Goal: Use online tool/utility: Utilize a website feature to perform a specific function

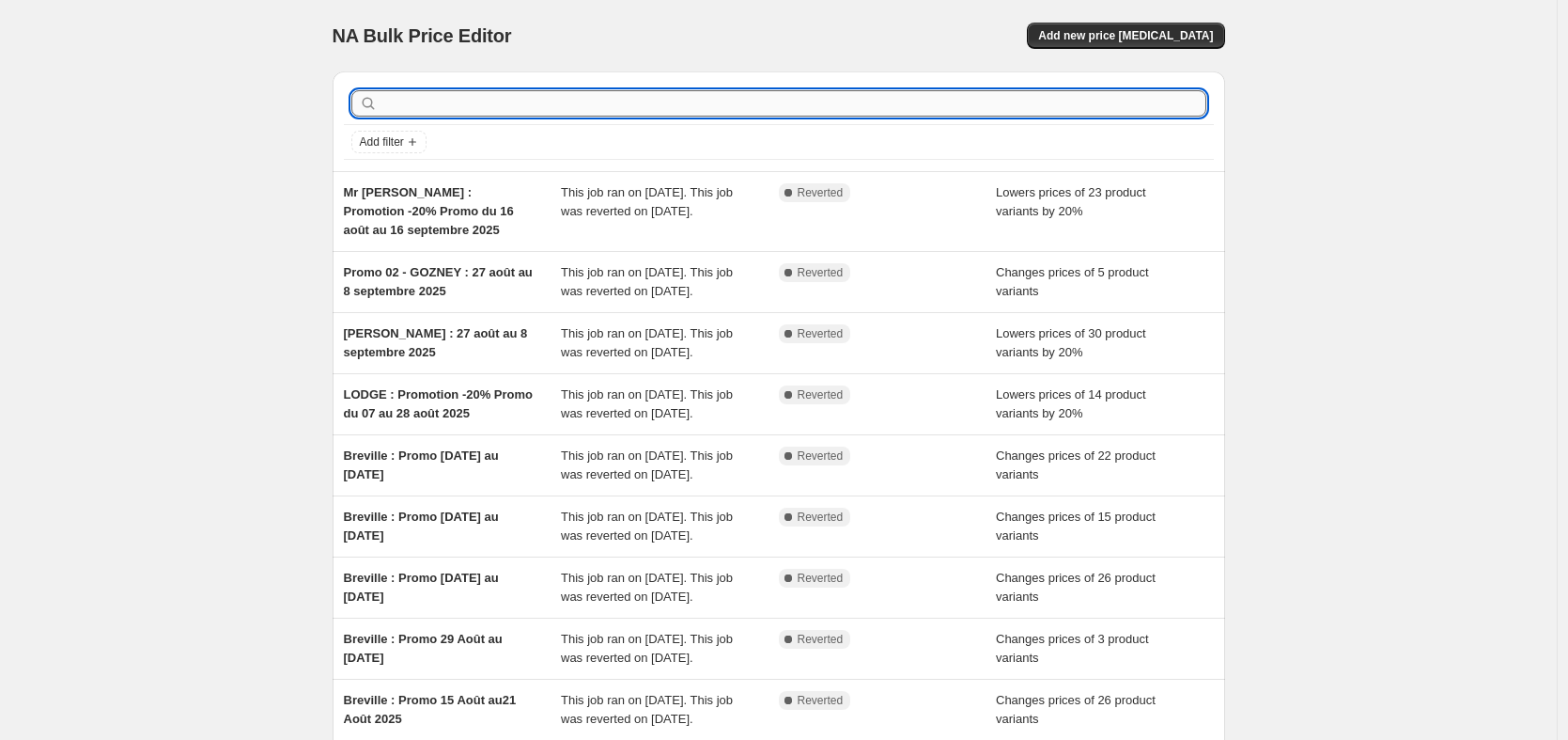
click at [465, 92] on input "text" at bounding box center [794, 103] width 825 height 27
type input "dés"
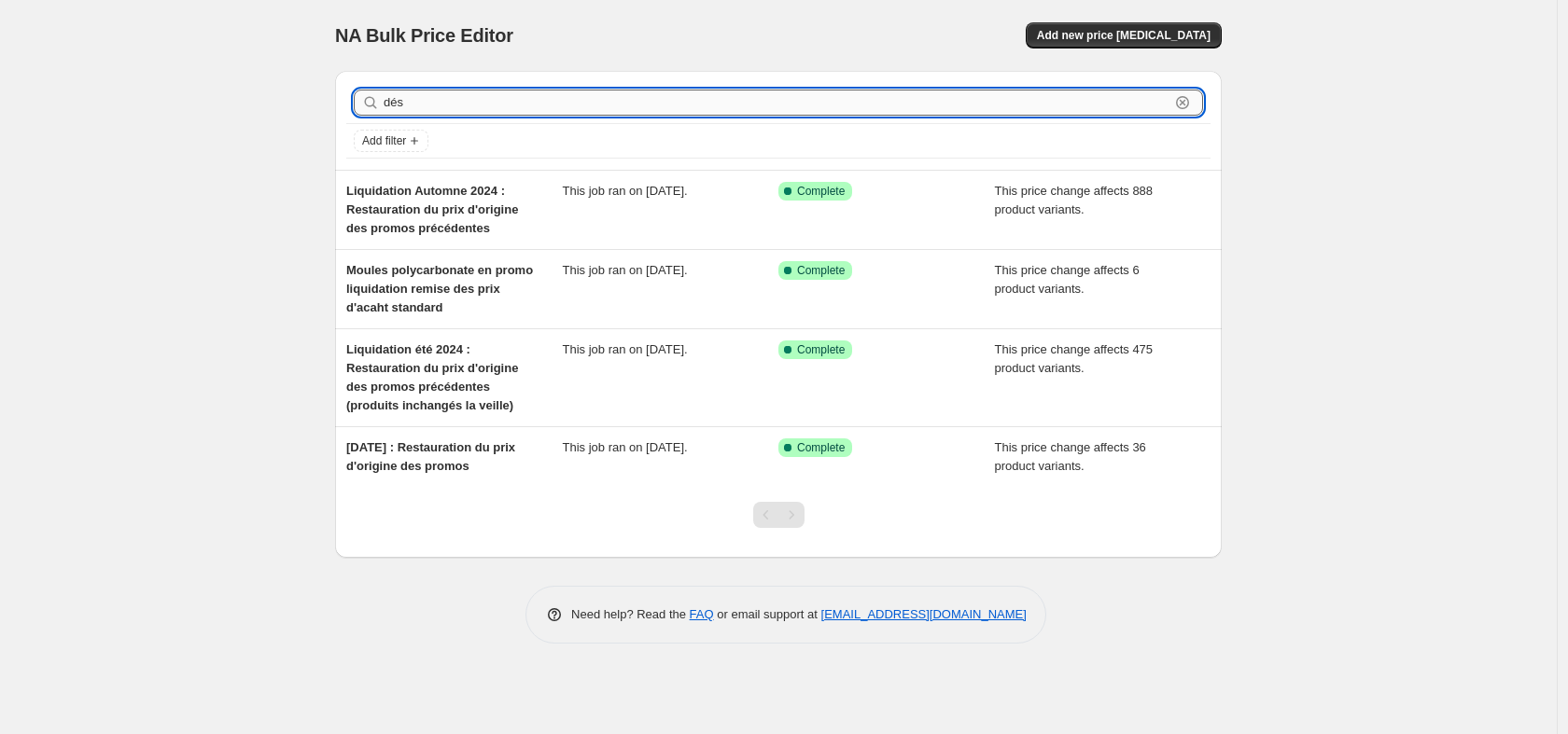
click at [450, 103] on input "dés" at bounding box center [777, 102] width 785 height 26
type input "liquid"
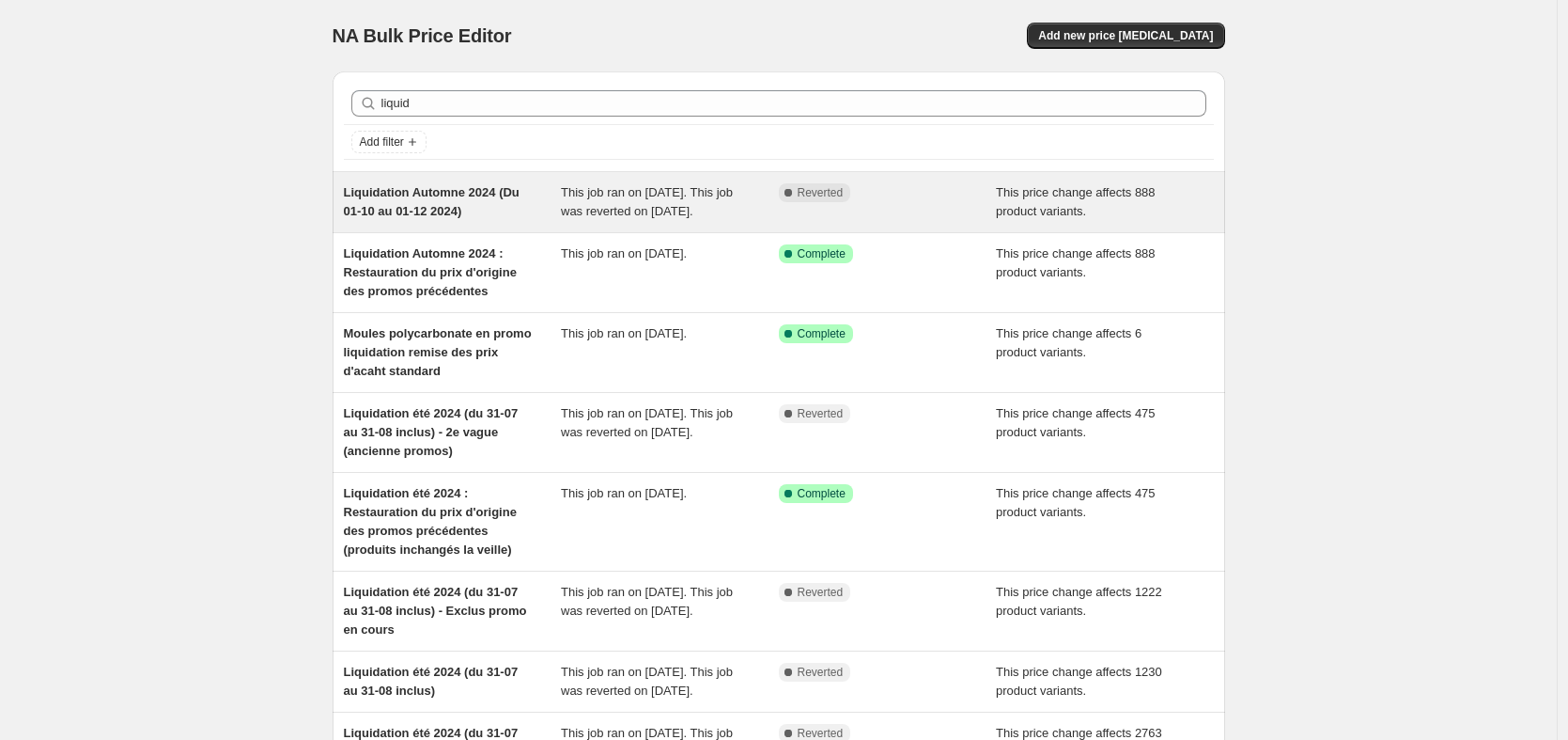
click at [458, 197] on span "Liquidation Automne 2024 (Du 01-10 au 01-12 2024)" at bounding box center [432, 201] width 176 height 33
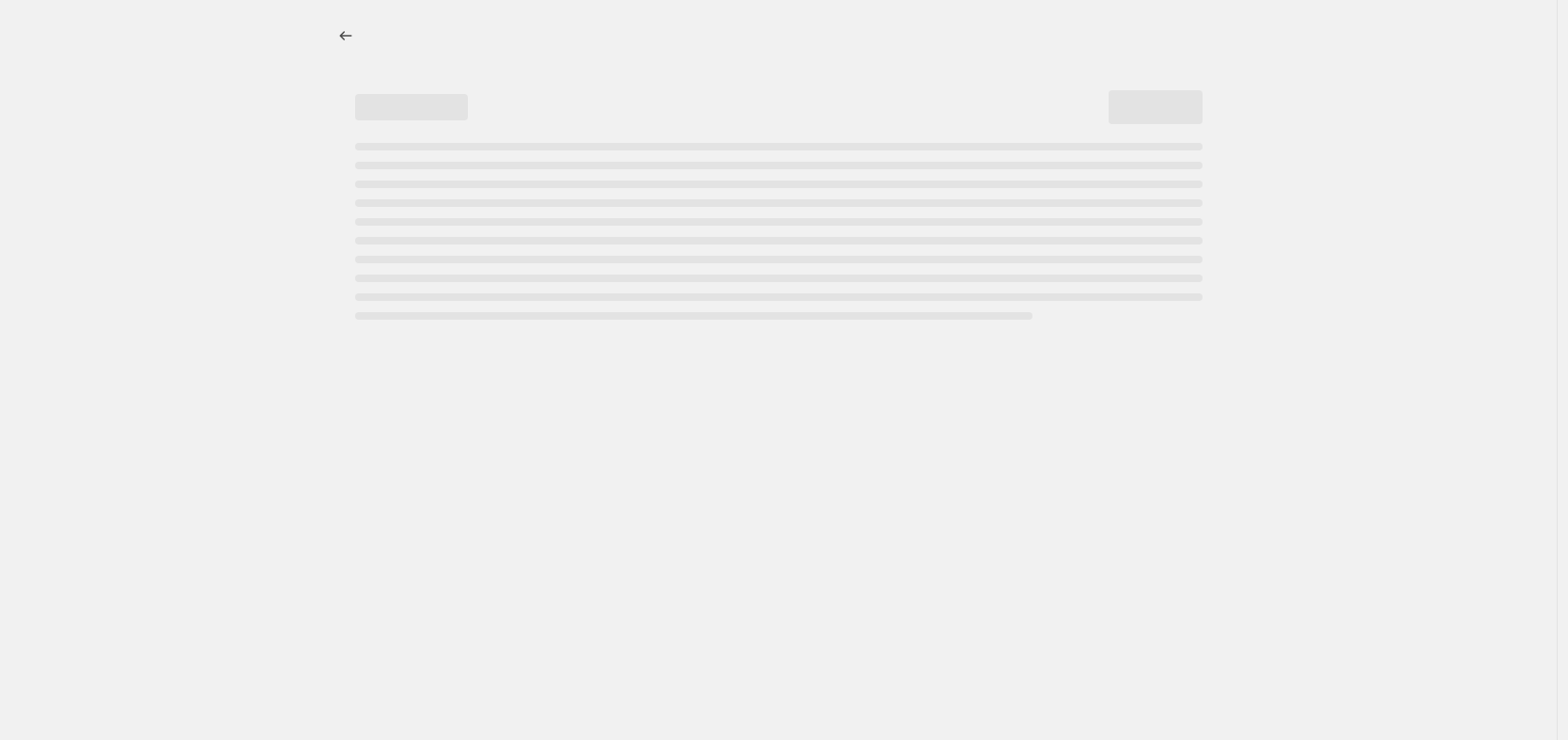
select select "margin"
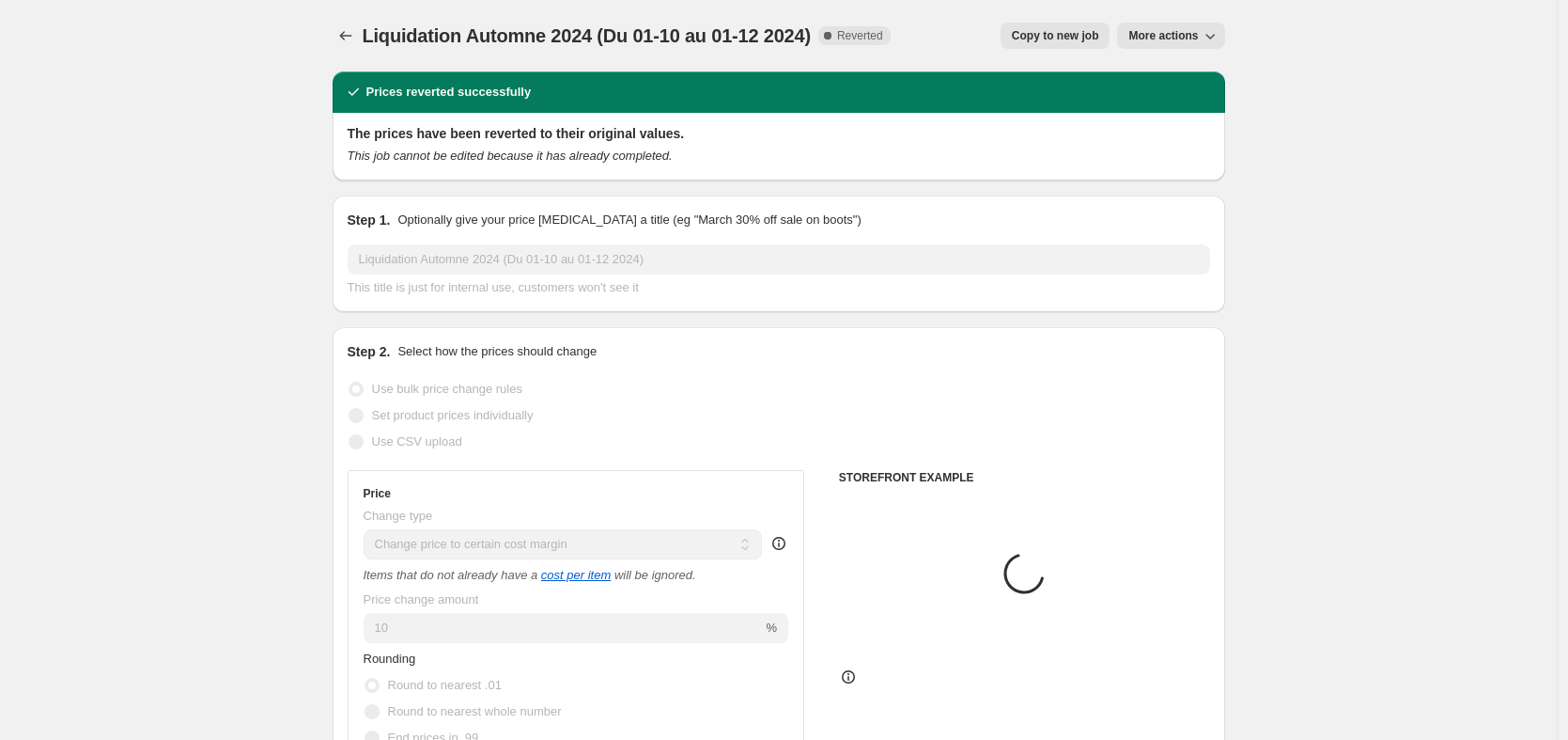
select select "collection"
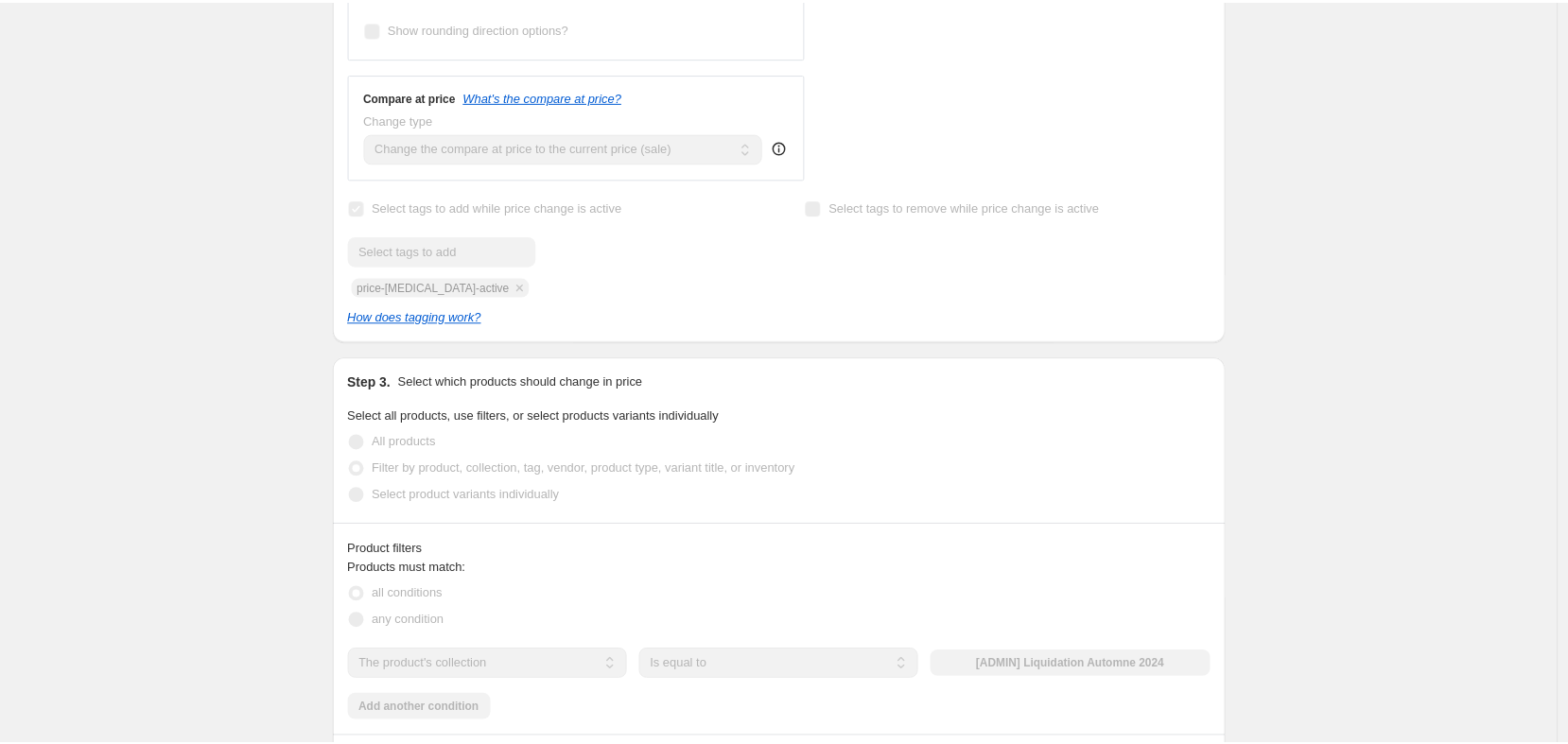
scroll to position [1216, 0]
